Goal: Find specific fact: Find specific fact

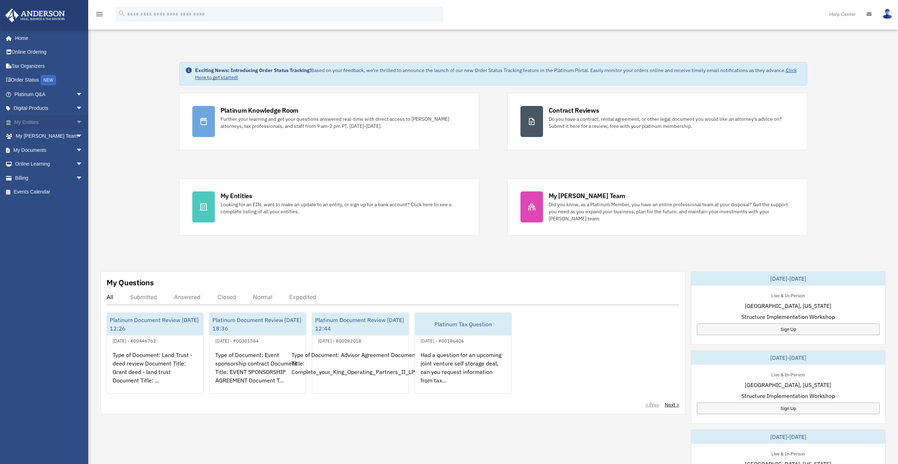
click at [76, 120] on span "arrow_drop_down" at bounding box center [83, 122] width 14 height 14
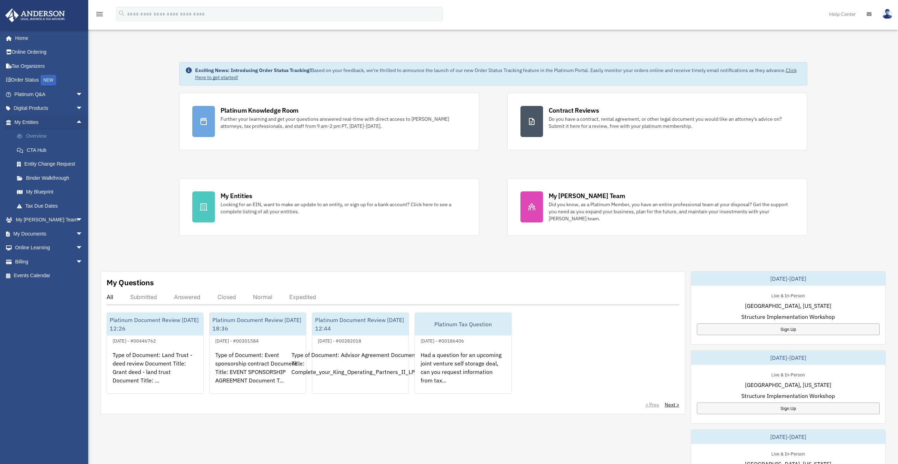
click at [62, 134] on link "Overview" at bounding box center [52, 136] width 84 height 14
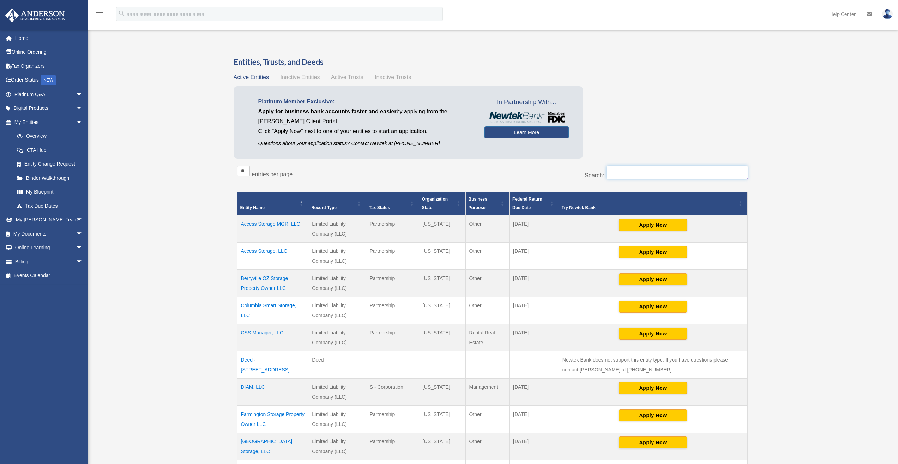
drag, startPoint x: 627, startPoint y: 173, endPoint x: 596, endPoint y: 164, distance: 31.6
click at [626, 173] on input "Search:" at bounding box center [677, 172] width 141 height 13
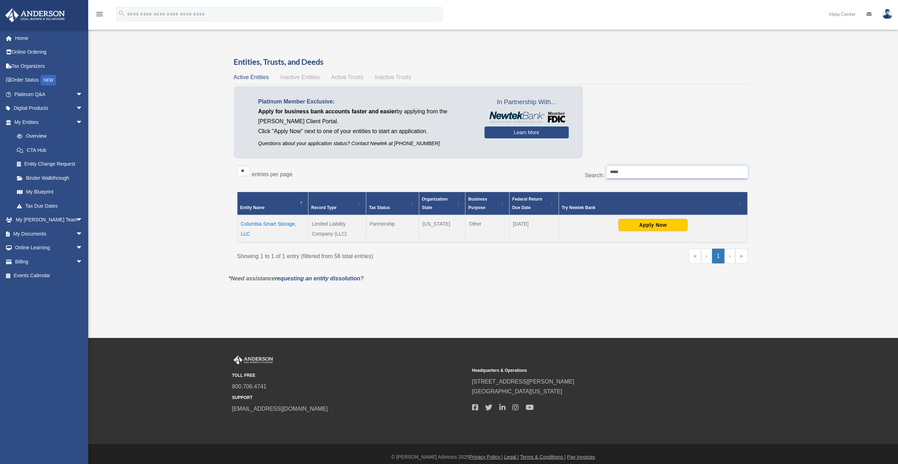
type input "*****"
click at [254, 224] on td "Columbia Smart Storage, LLC" at bounding box center [272, 229] width 71 height 28
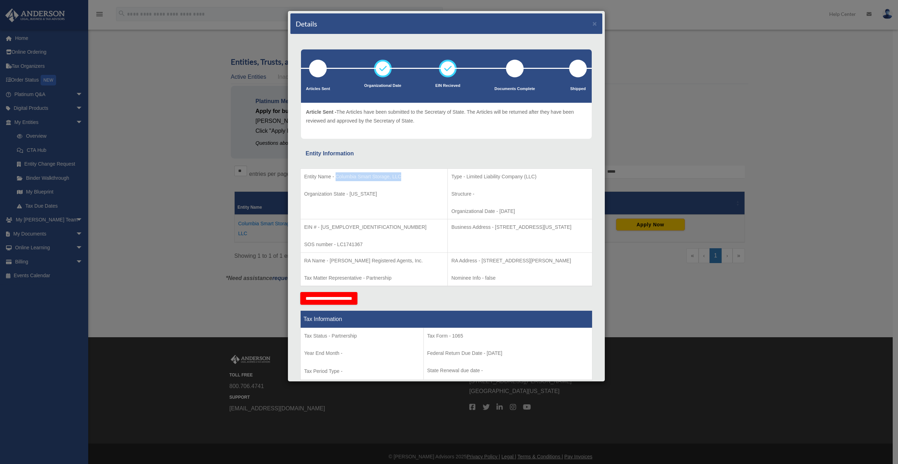
drag, startPoint x: 401, startPoint y: 176, endPoint x: 337, endPoint y: 175, distance: 64.3
click at [337, 175] on p "Entity Name - Columbia Smart Storage, LLC" at bounding box center [374, 176] width 140 height 9
copy p "Columbia Smart Storage, LLC"
drag, startPoint x: 589, startPoint y: 25, endPoint x: 678, endPoint y: 40, distance: 90.2
click at [593, 25] on button "×" at bounding box center [595, 23] width 5 height 7
